Goal: Information Seeking & Learning: Check status

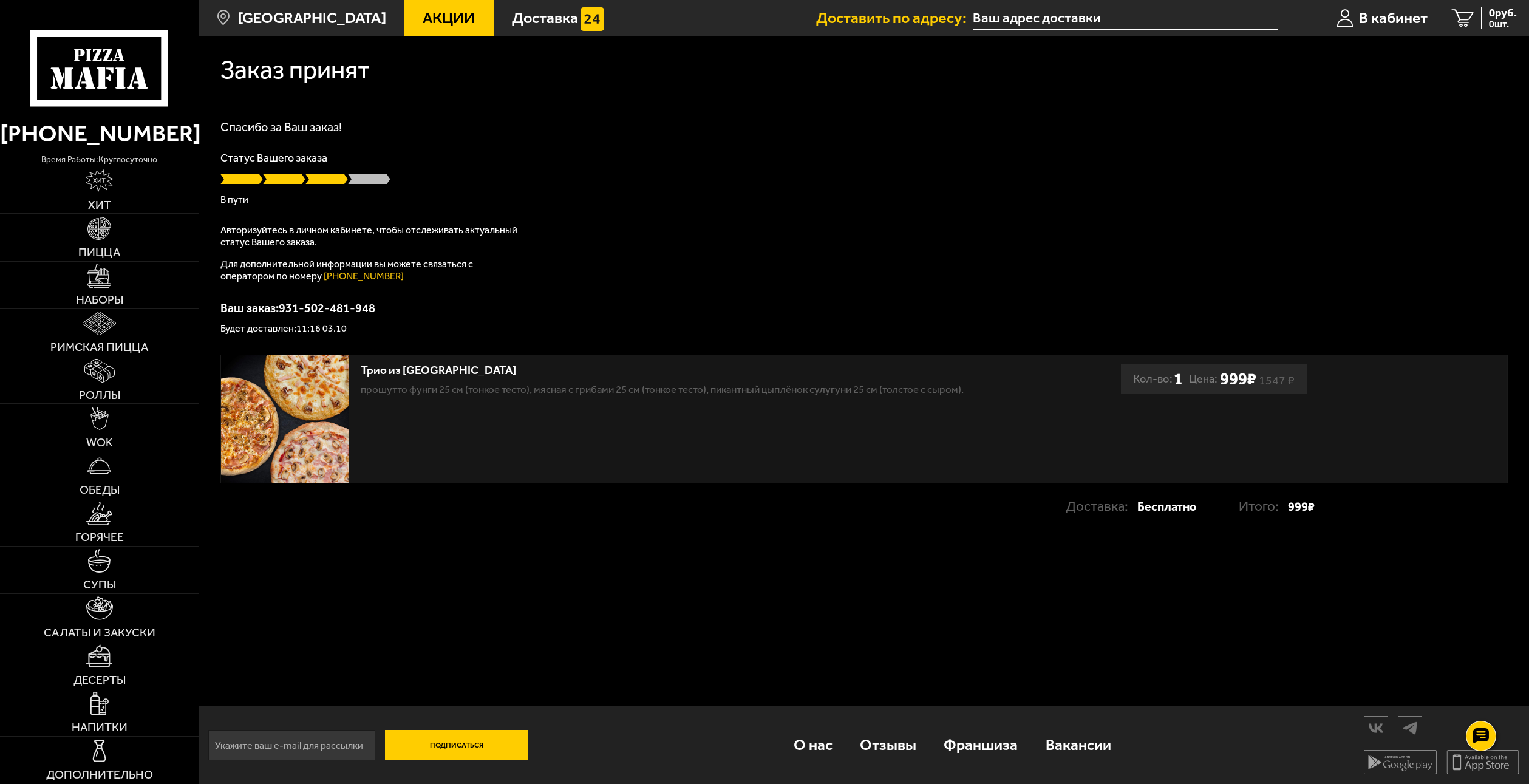
click at [960, 159] on p "Статус Вашего заказа" at bounding box center [864, 158] width 1287 height 11
